Goal: Task Accomplishment & Management: Use online tool/utility

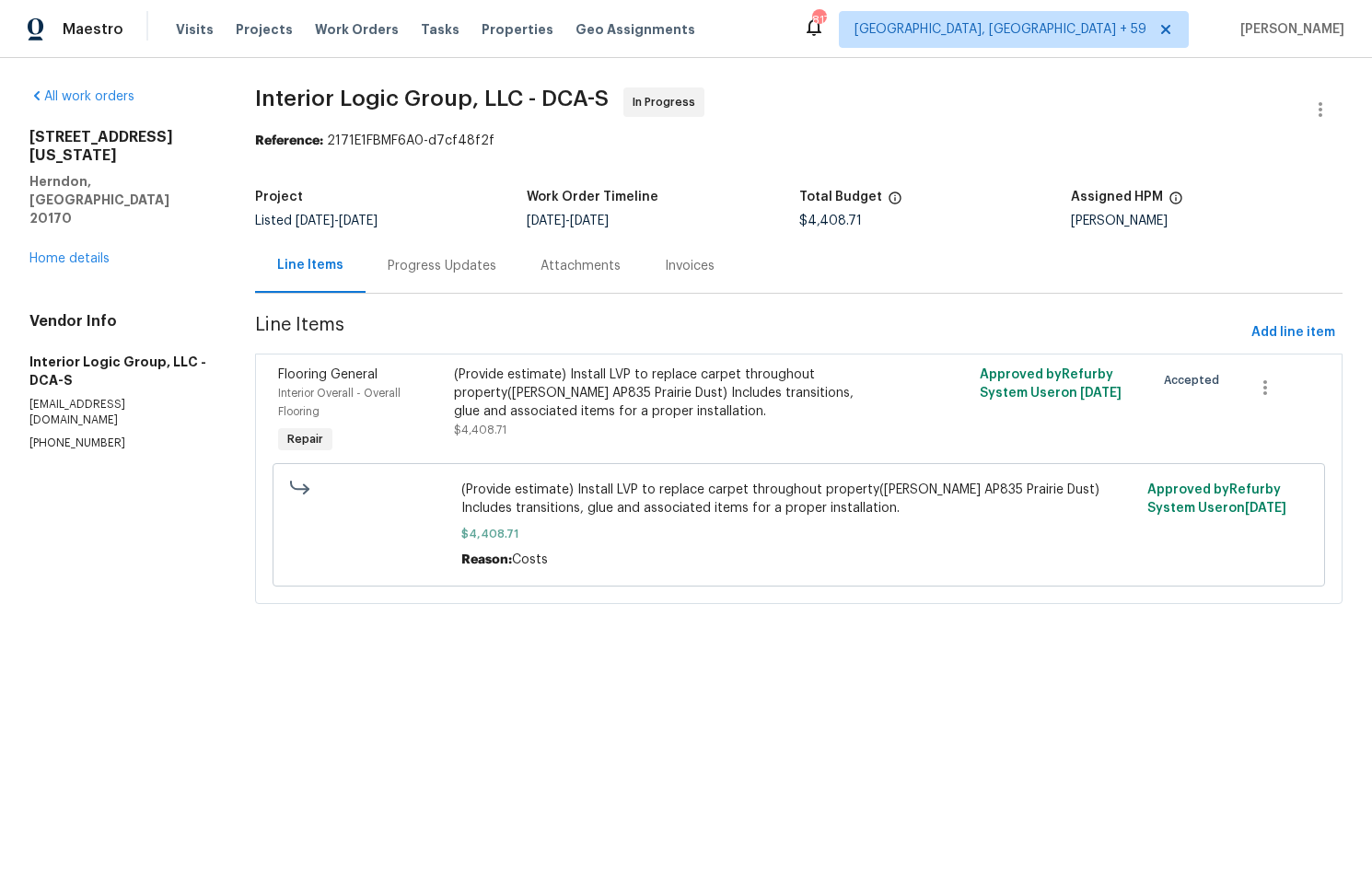
click at [640, 423] on div "(Provide estimate) Install LVP to replace carpet throughout property([PERSON_NA…" at bounding box center [668, 402] width 427 height 73
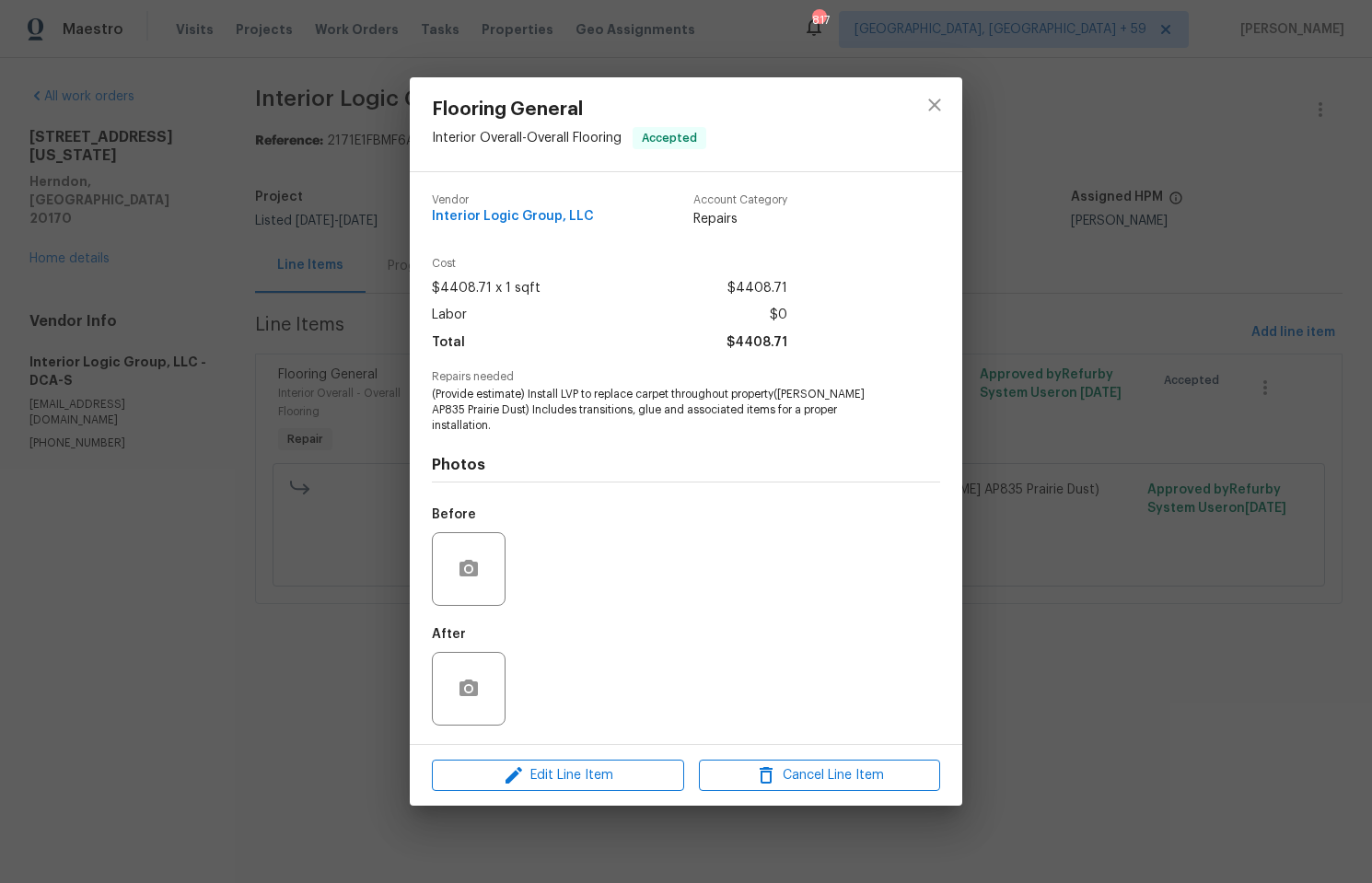
click at [1003, 544] on div "Flooring General Interior Overall - Overall Flooring Accepted Vendor Interior L…" at bounding box center [686, 442] width 1372 height 883
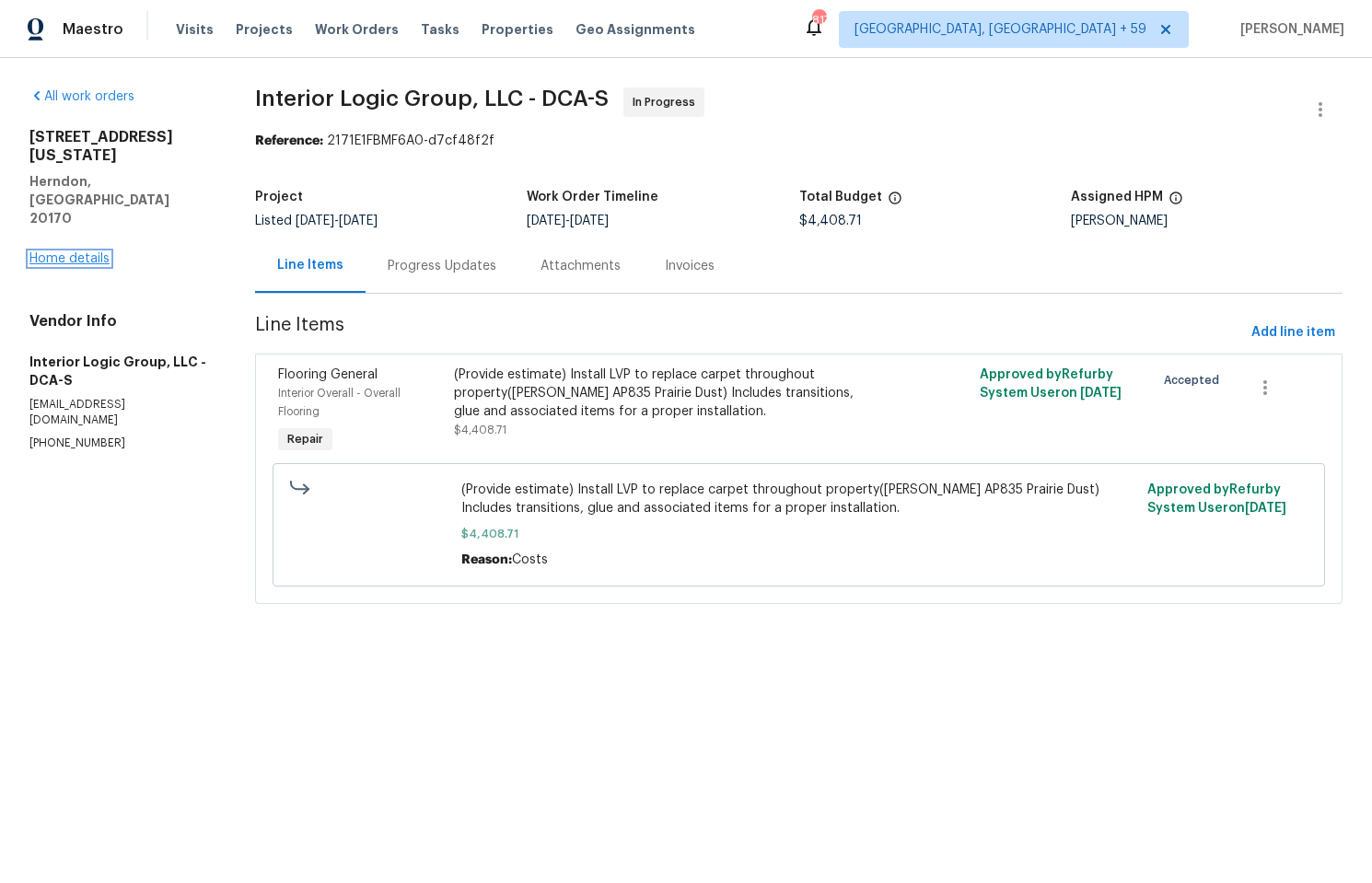
click at [83, 252] on link "Home details" at bounding box center [70, 258] width 80 height 13
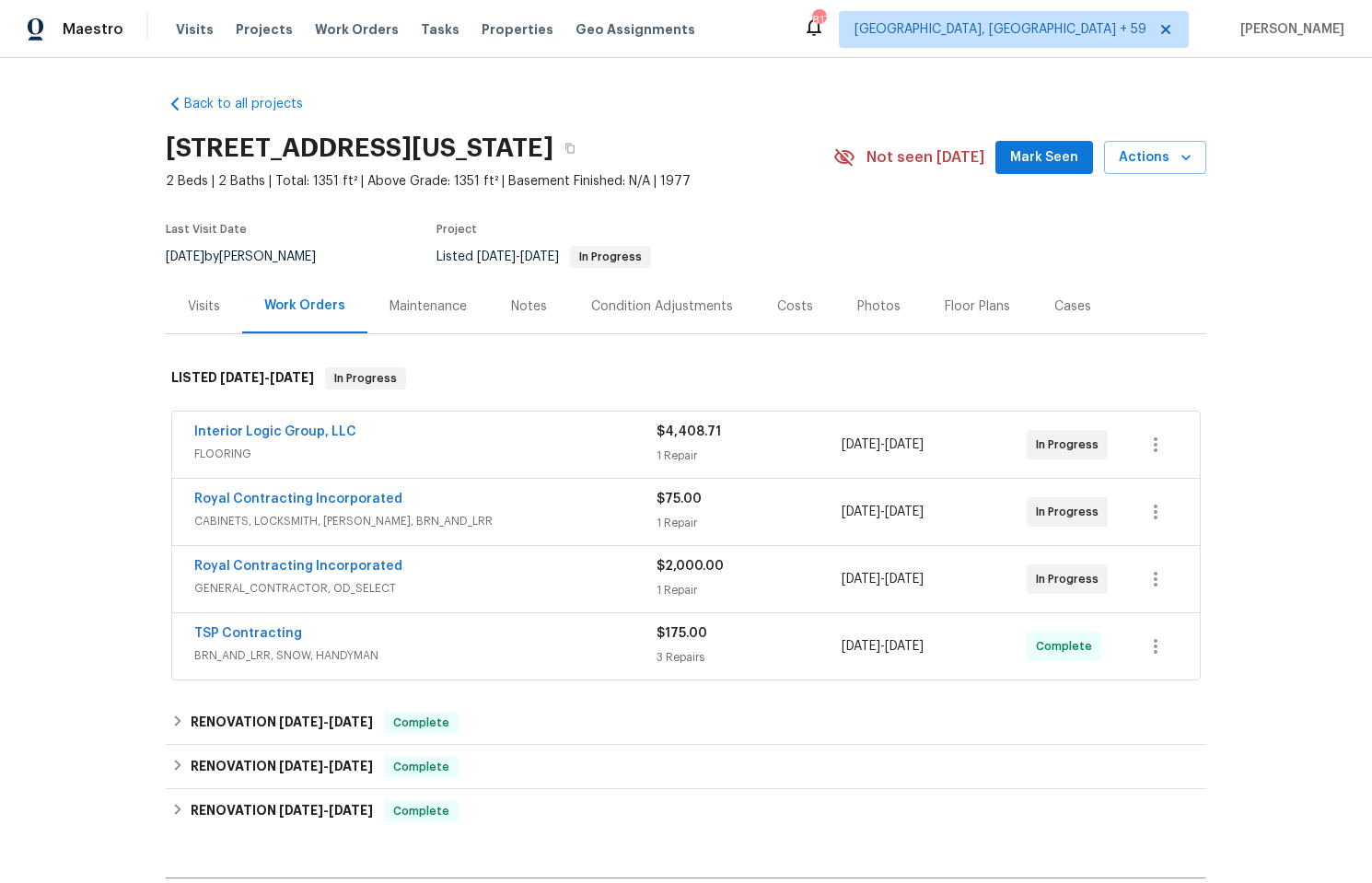
click at [285, 302] on div "Work Orders" at bounding box center [305, 305] width 81 height 18
